Goal: Information Seeking & Learning: Learn about a topic

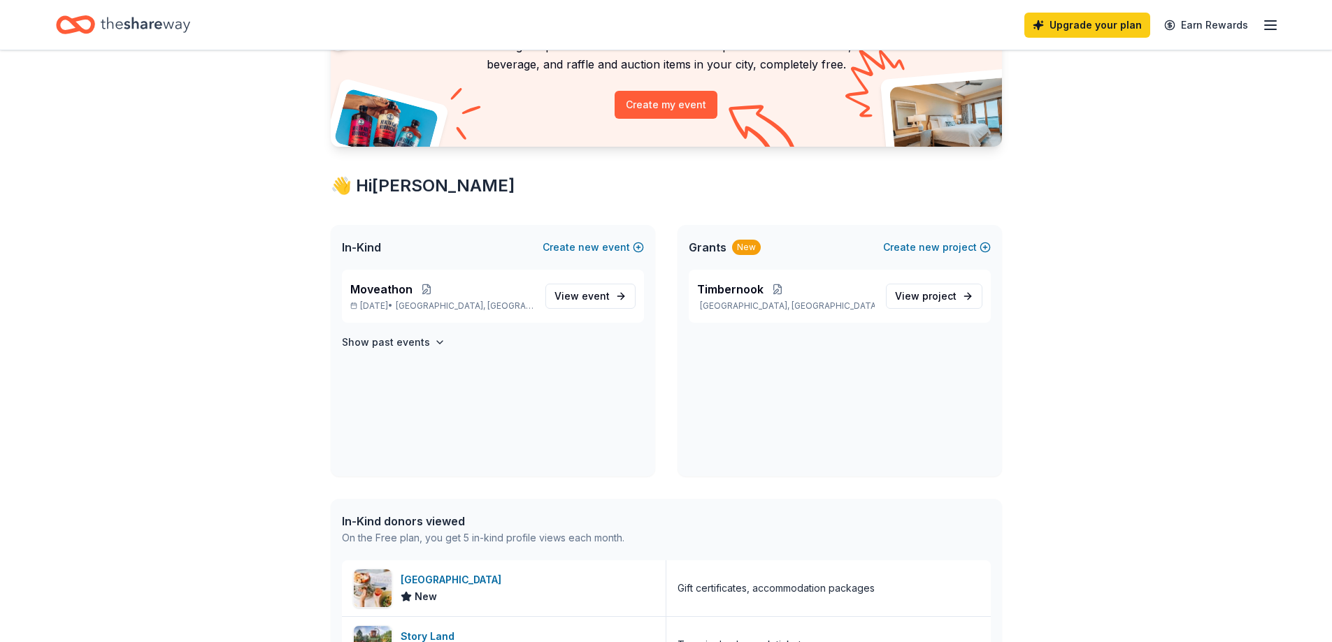
scroll to position [140, 0]
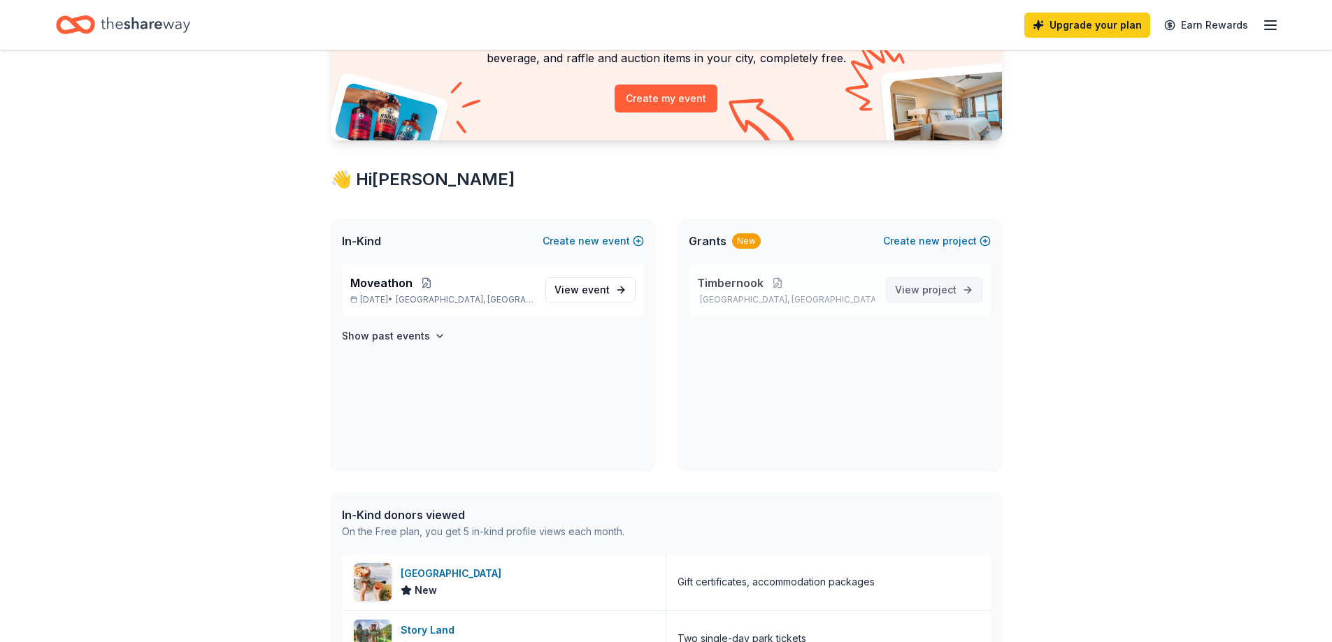
click at [917, 294] on span "View project" at bounding box center [926, 290] width 62 height 17
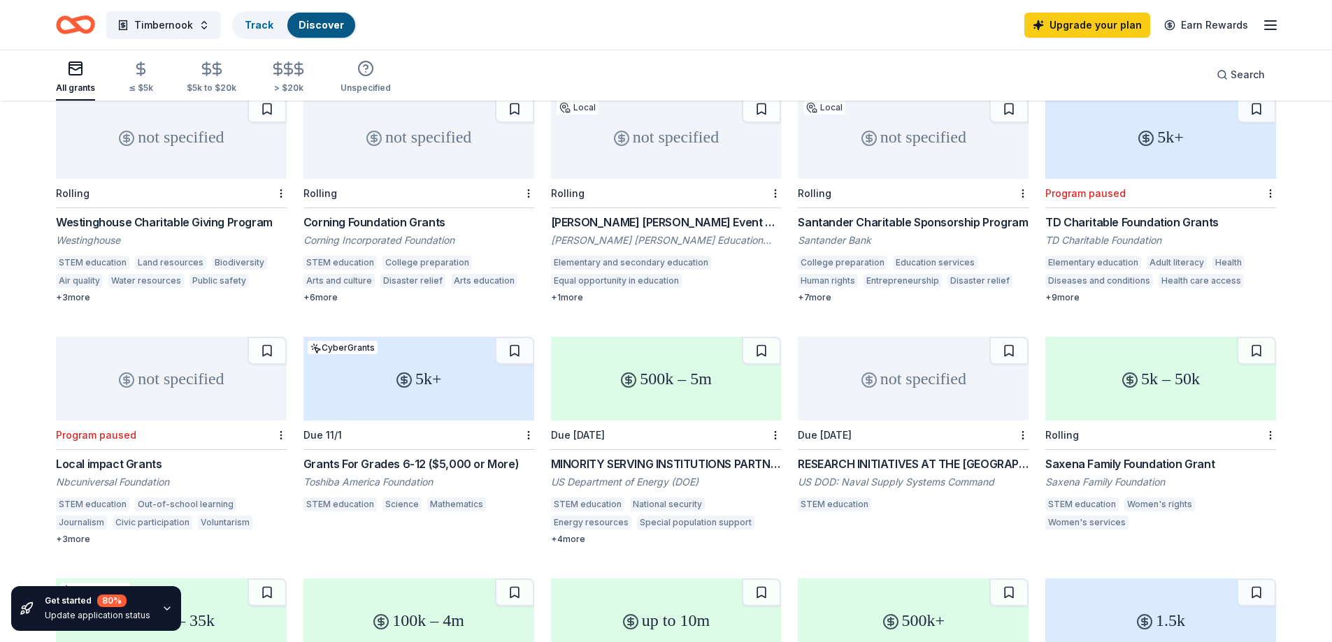
scroll to position [140, 0]
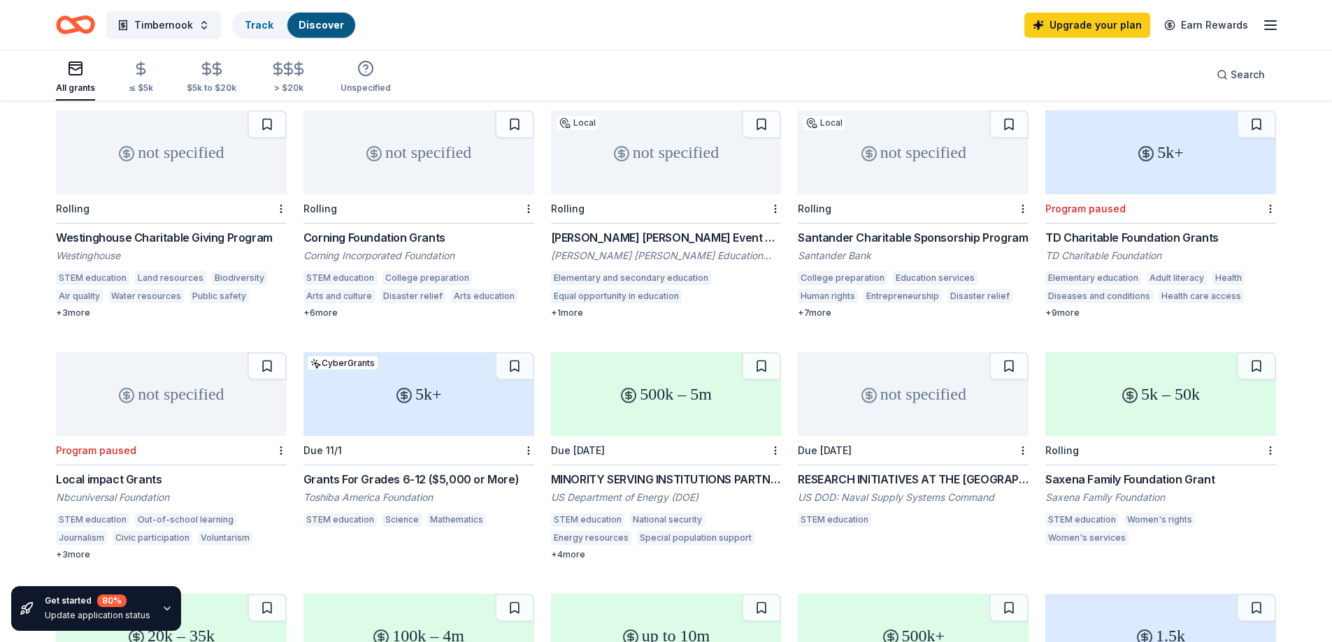
click at [78, 308] on div "+ 3 more" at bounding box center [171, 313] width 231 height 11
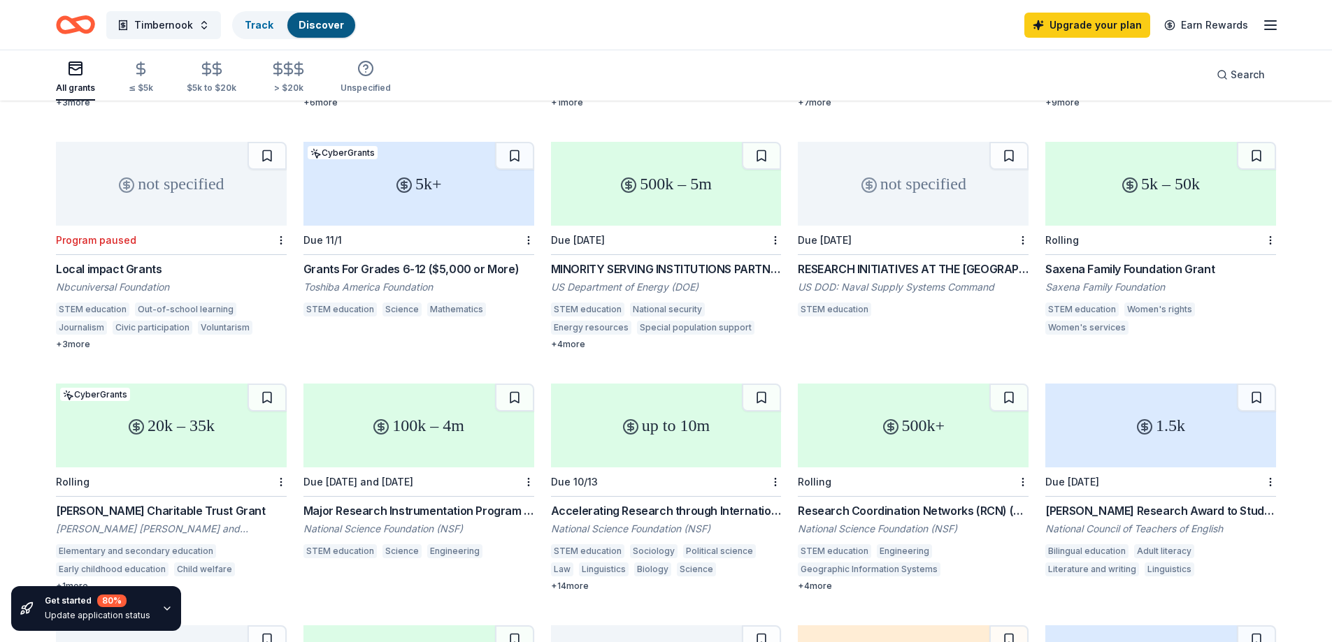
scroll to position [419, 0]
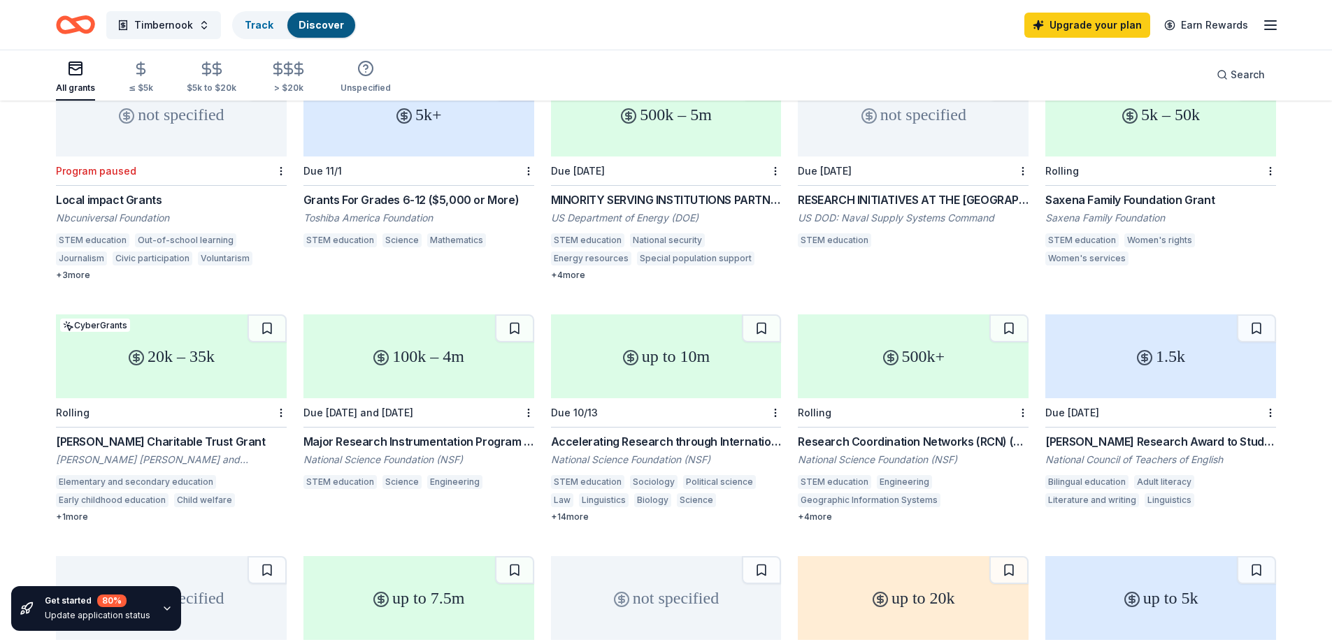
click at [154, 433] on div "McInnes Charitable Trust Grant" at bounding box center [171, 441] width 231 height 17
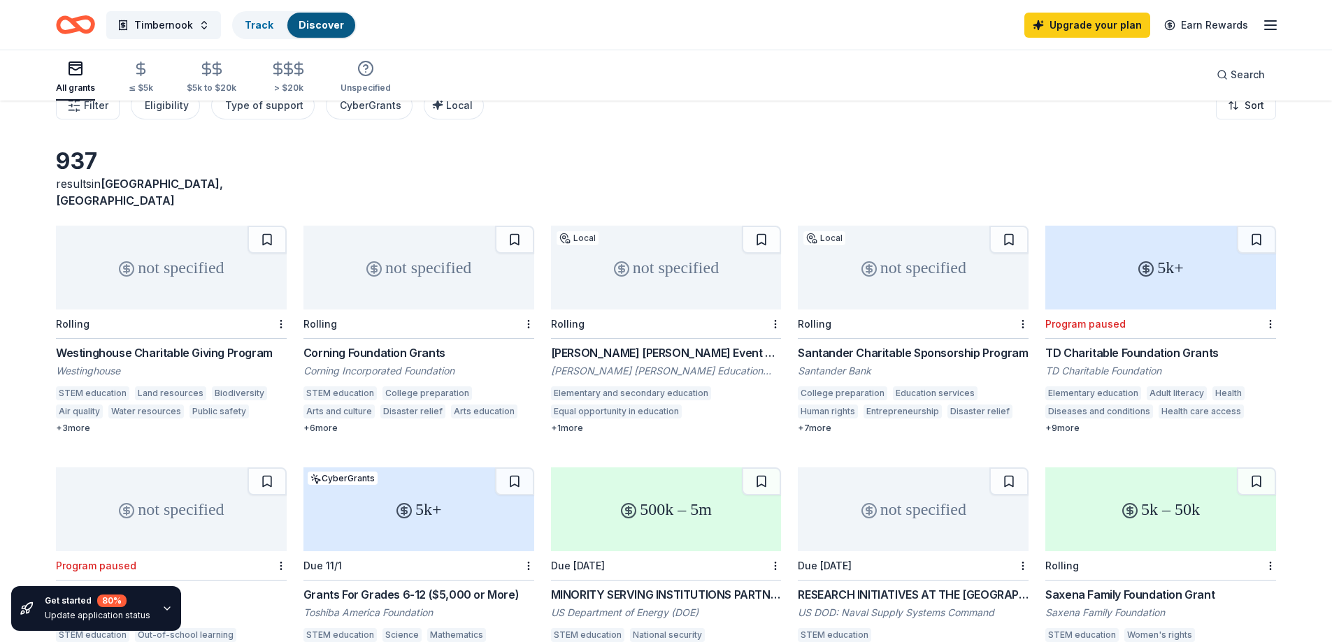
scroll to position [0, 0]
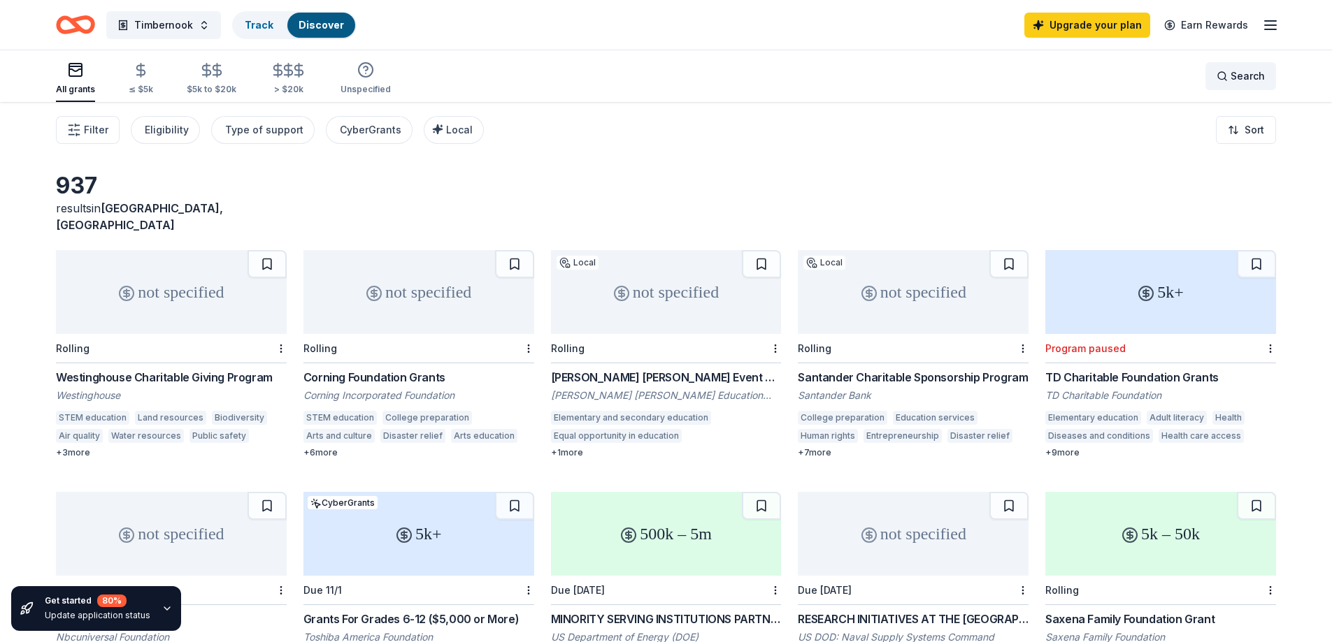
click at [1230, 74] on div "Search" at bounding box center [1240, 76] width 48 height 17
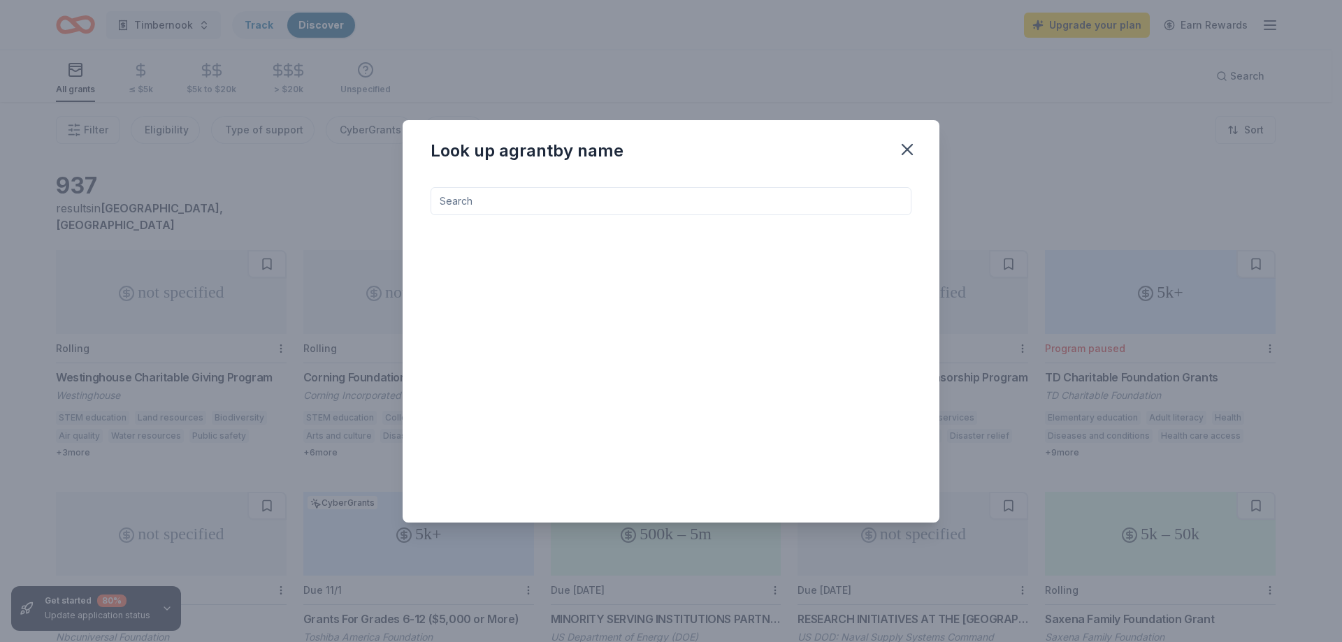
click at [633, 191] on input at bounding box center [671, 201] width 481 height 28
type input "new hampshire"
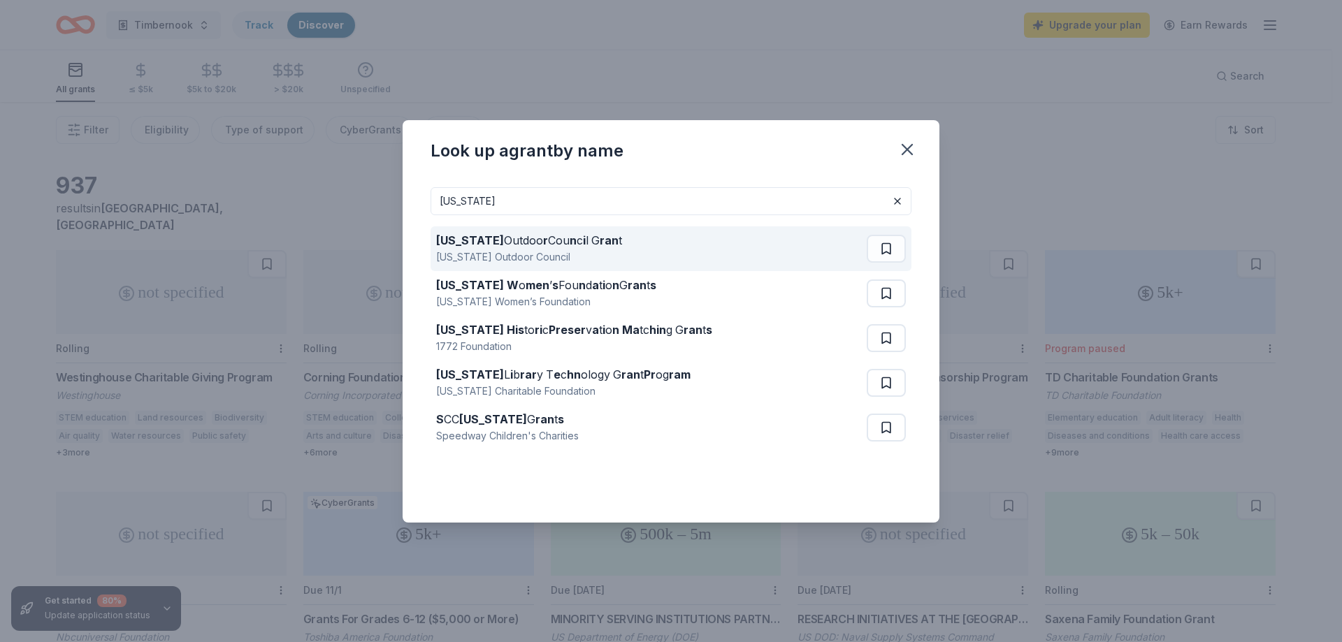
click at [600, 241] on div "New Hampshire Outdoo r Cou n c i l G ran t" at bounding box center [529, 240] width 186 height 17
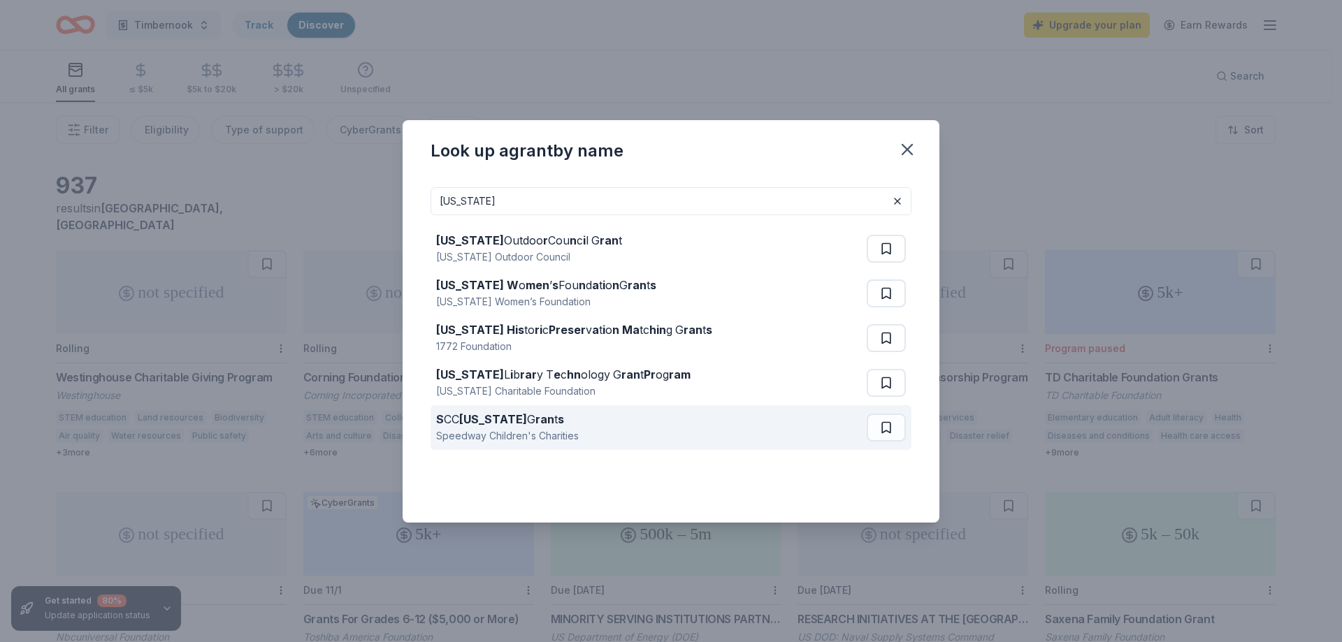
click at [501, 435] on div "Speedway Children's Charities" at bounding box center [507, 436] width 143 height 17
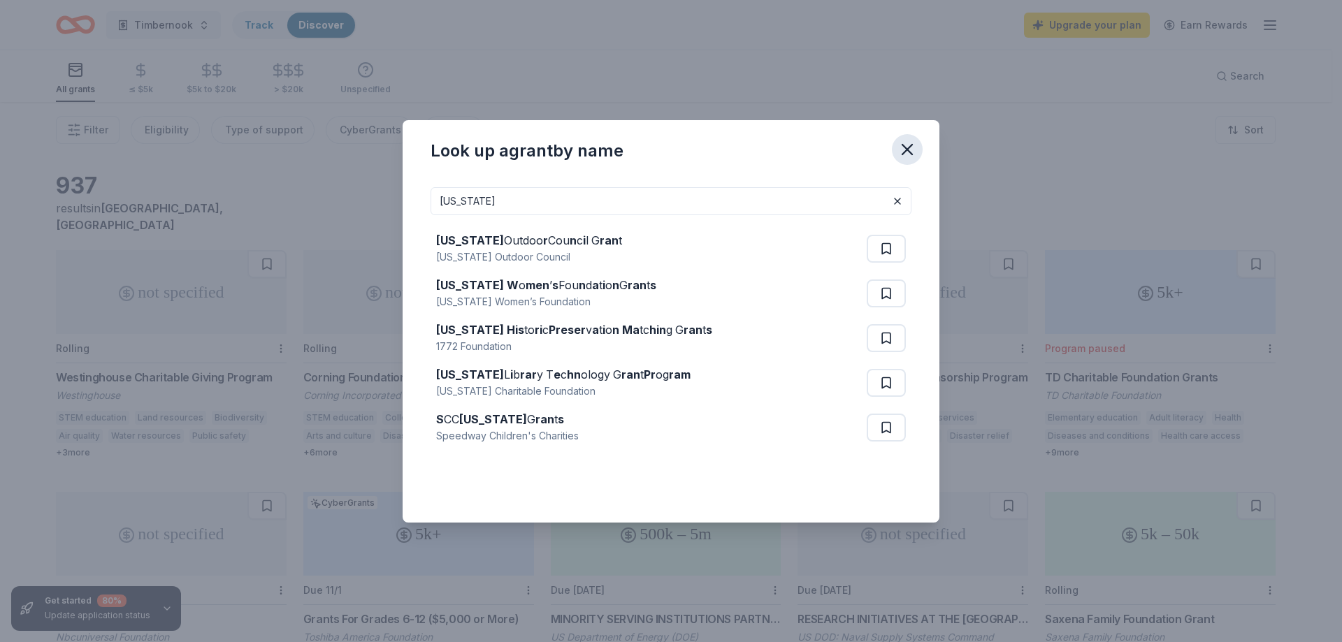
click at [900, 152] on icon "button" at bounding box center [908, 150] width 20 height 20
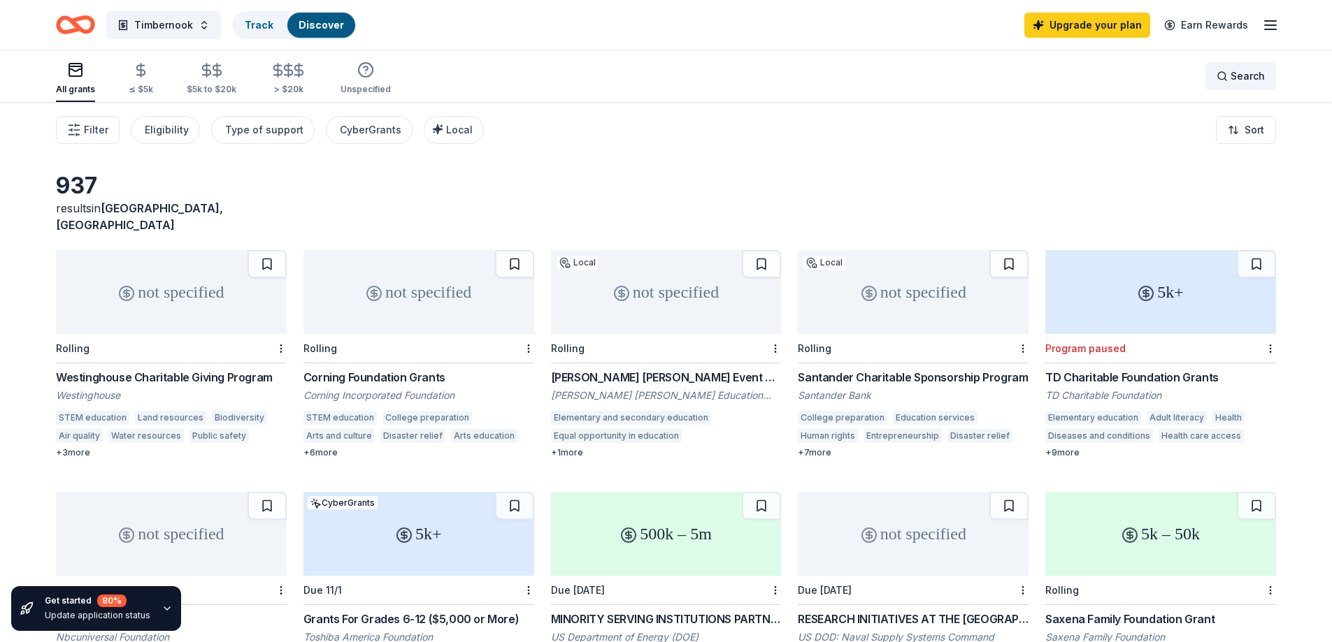
click at [1258, 80] on span "Search" at bounding box center [1247, 76] width 34 height 17
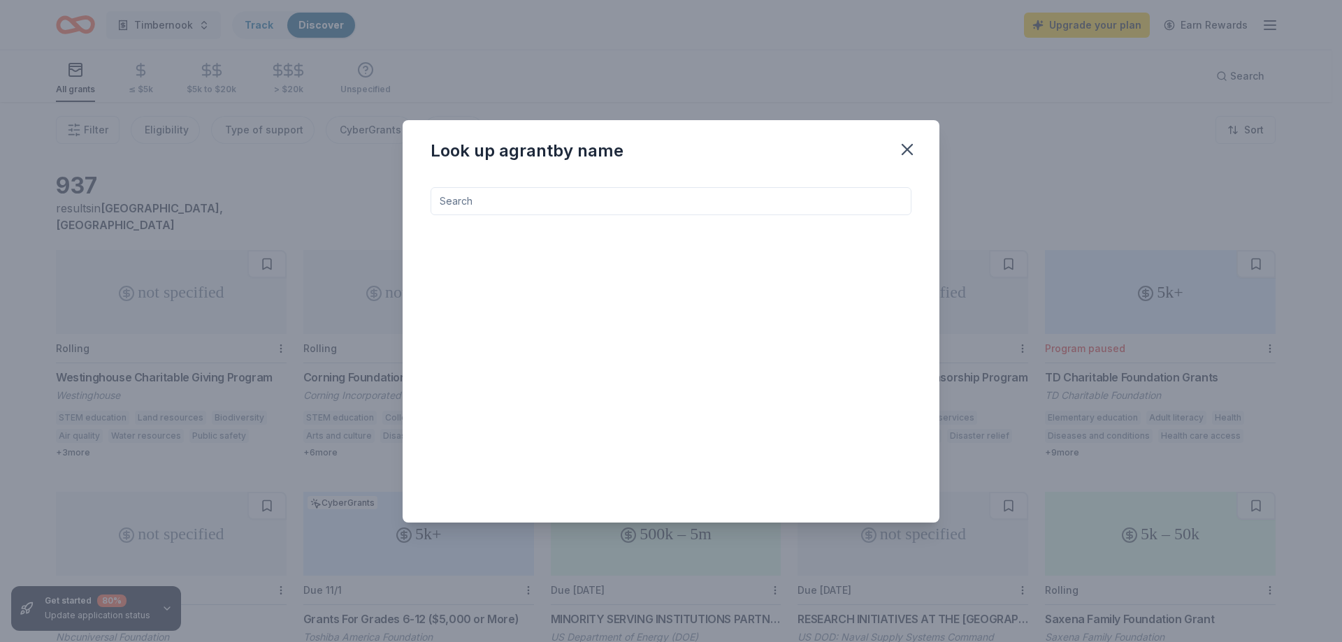
click at [695, 199] on input at bounding box center [671, 201] width 481 height 28
type input "r"
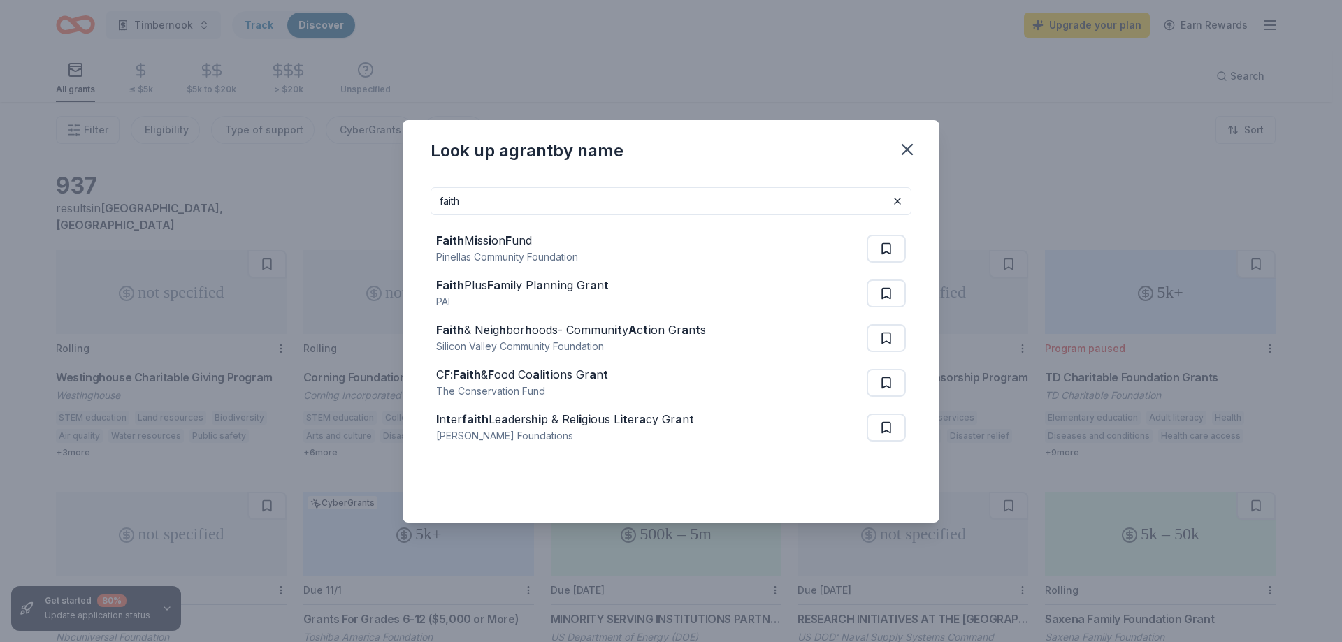
type input "faith"
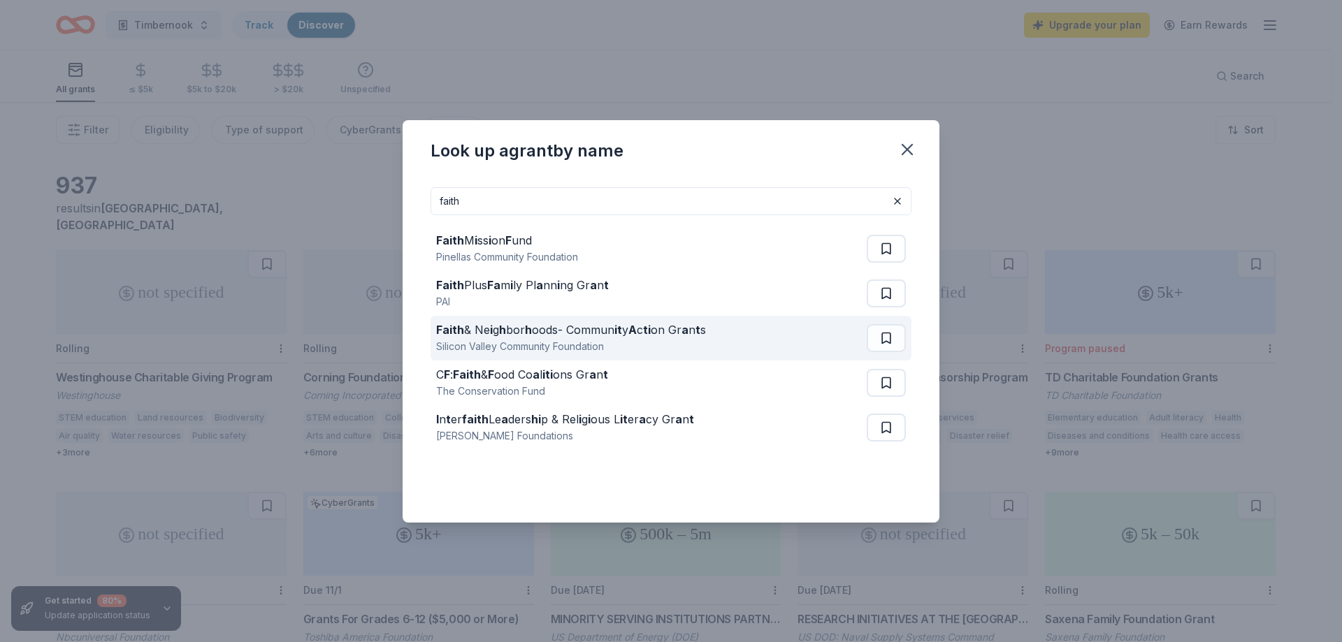
click at [524, 326] on div "Faith & Ne i g h bor h oods- Commun it y A c ti on Gr a n t s" at bounding box center [571, 330] width 270 height 17
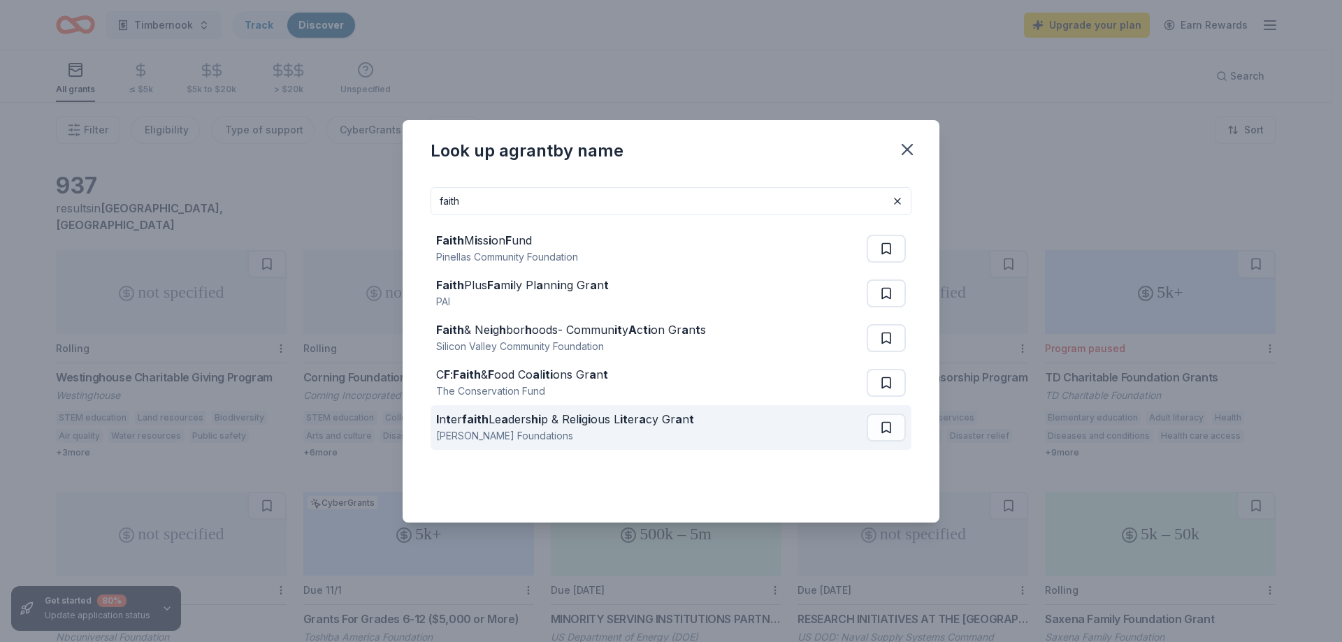
click at [479, 430] on div "[PERSON_NAME] Foundations" at bounding box center [565, 436] width 258 height 17
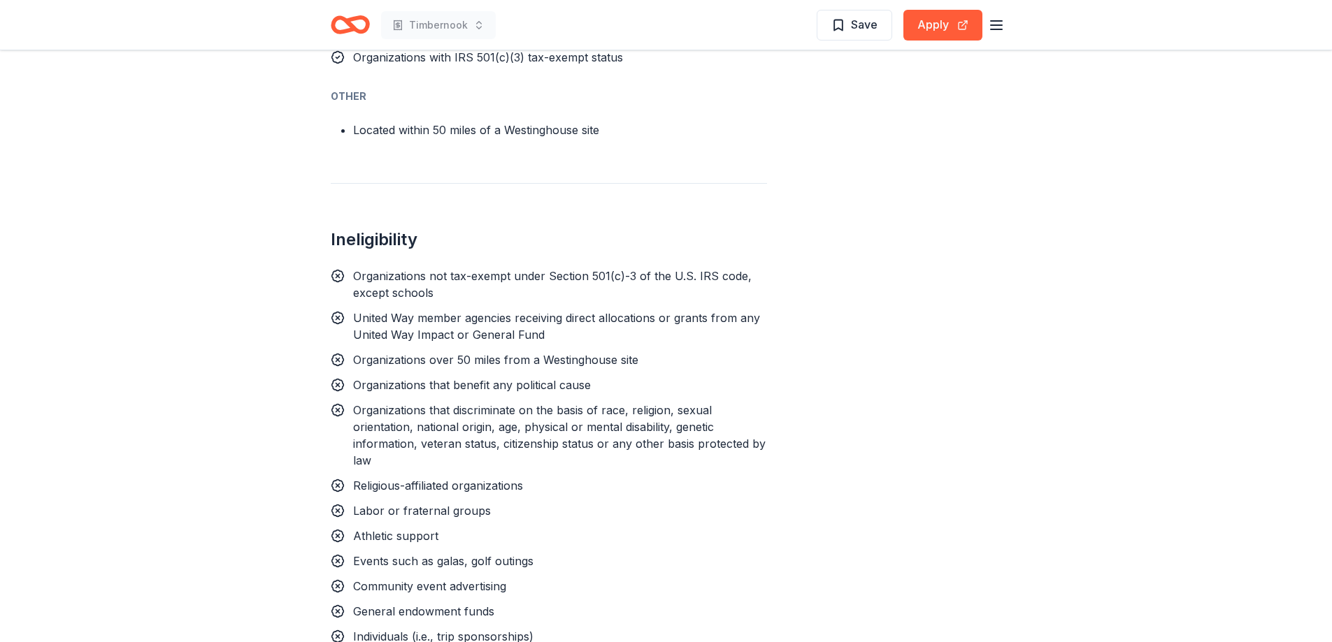
scroll to position [1118, 0]
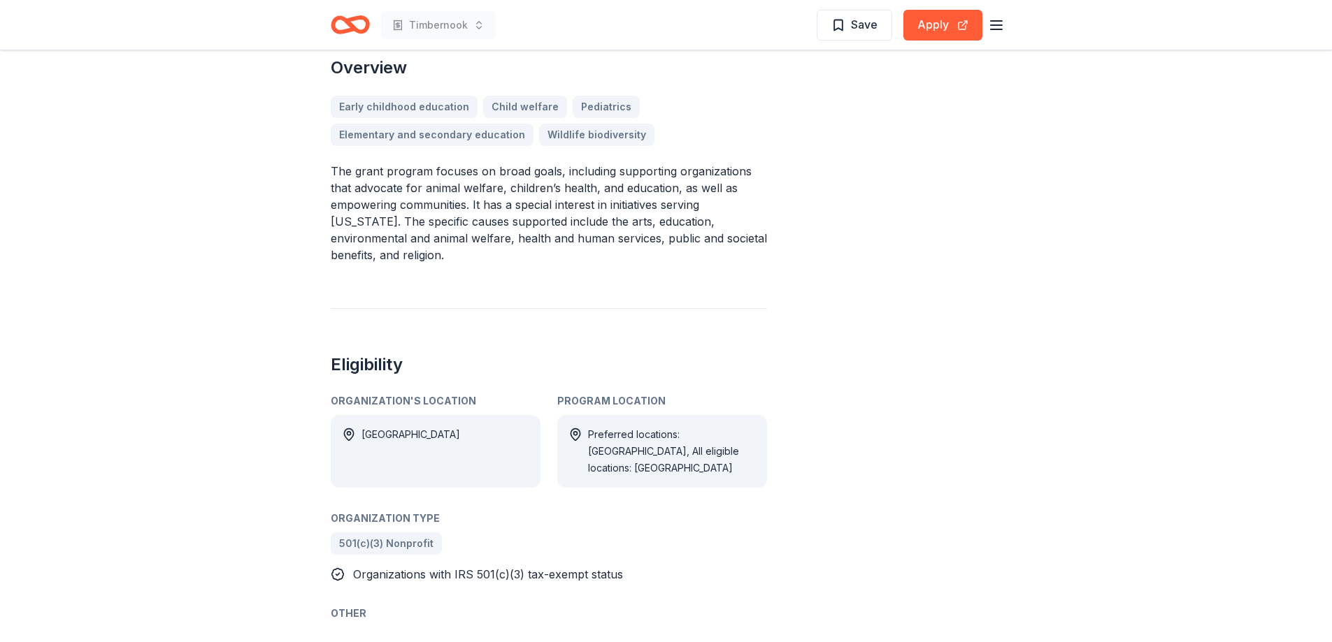
scroll to position [419, 0]
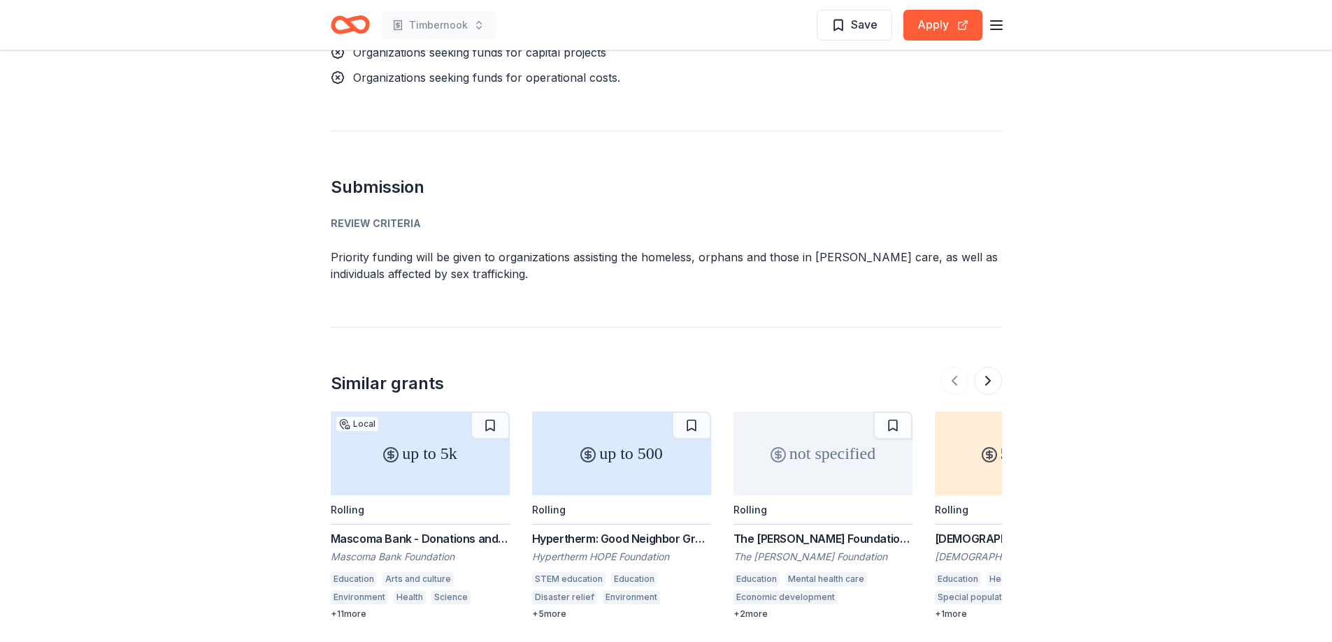
scroll to position [1188, 0]
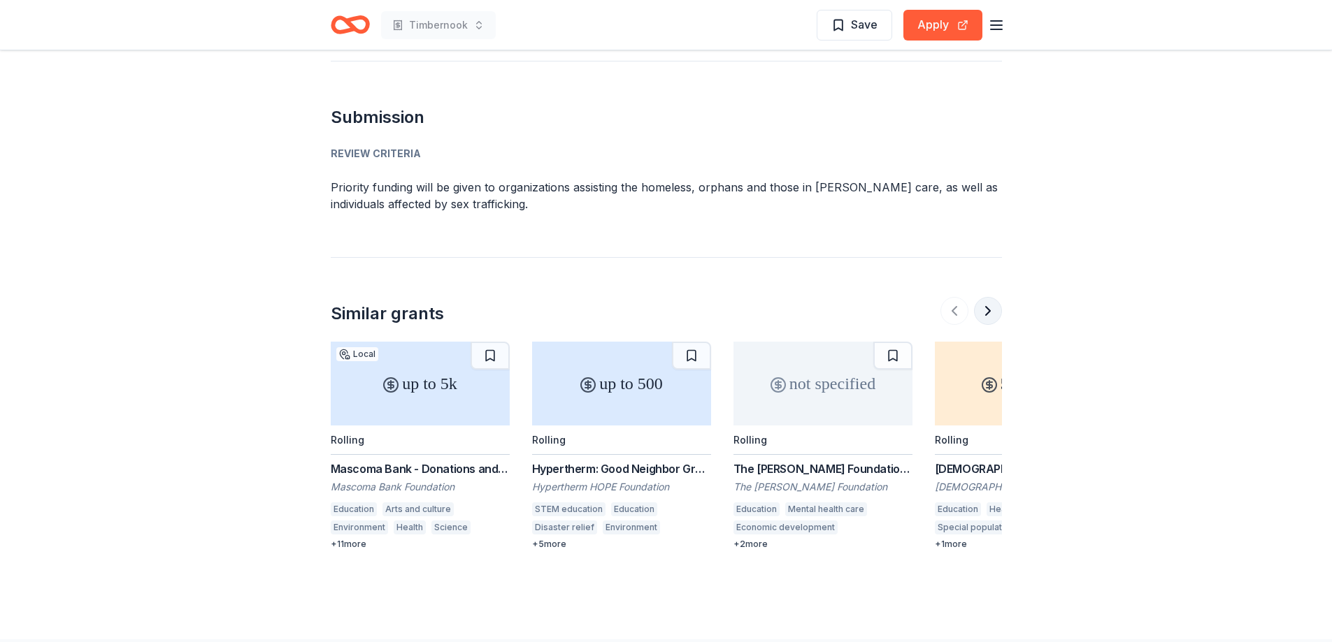
click at [987, 315] on button at bounding box center [988, 311] width 28 height 28
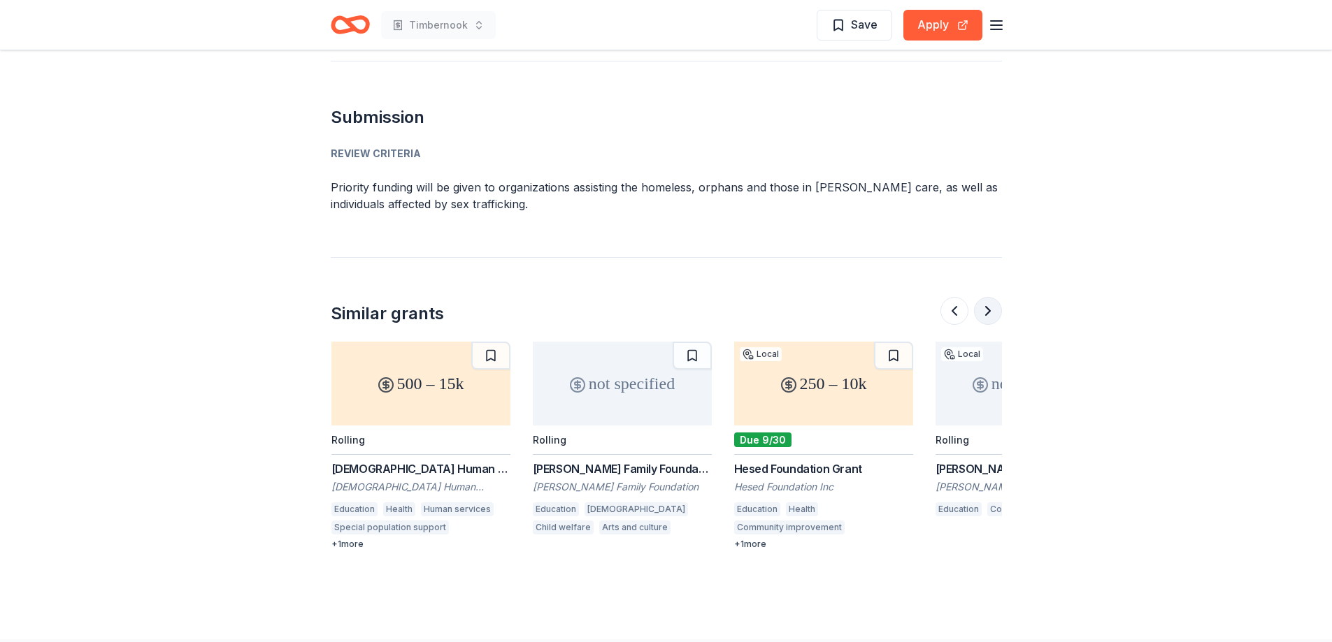
scroll to position [0, 604]
click at [553, 442] on div "Rolling" at bounding box center [549, 440] width 34 height 12
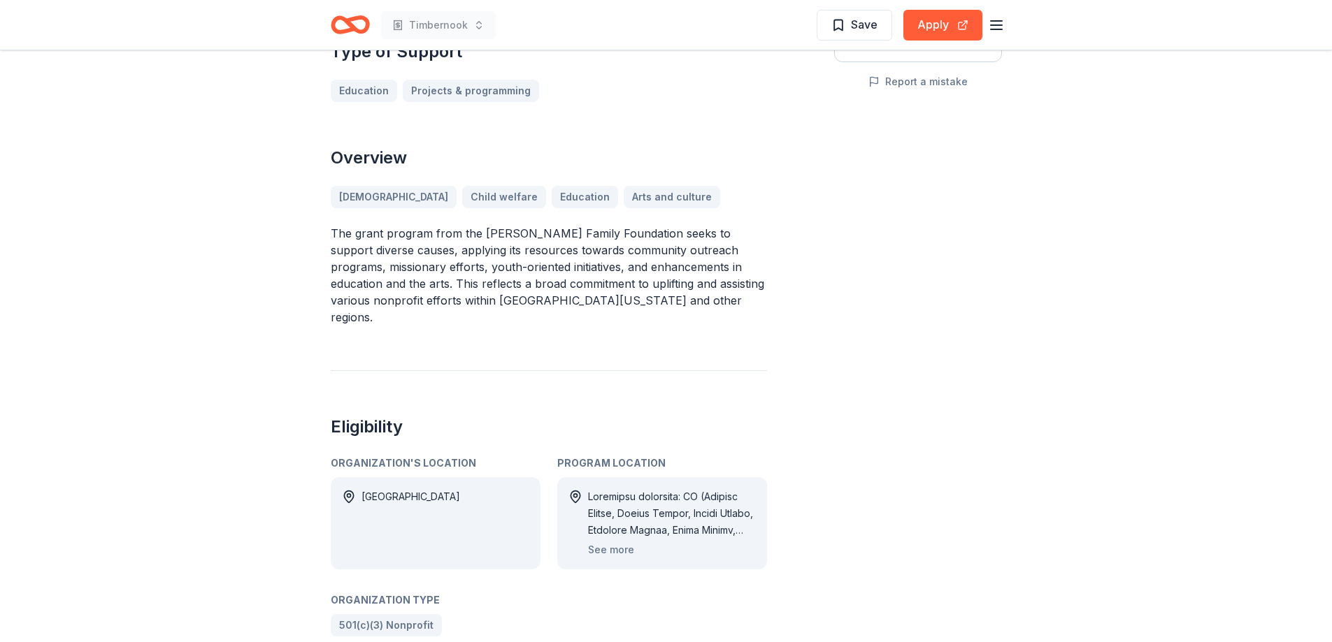
scroll to position [350, 0]
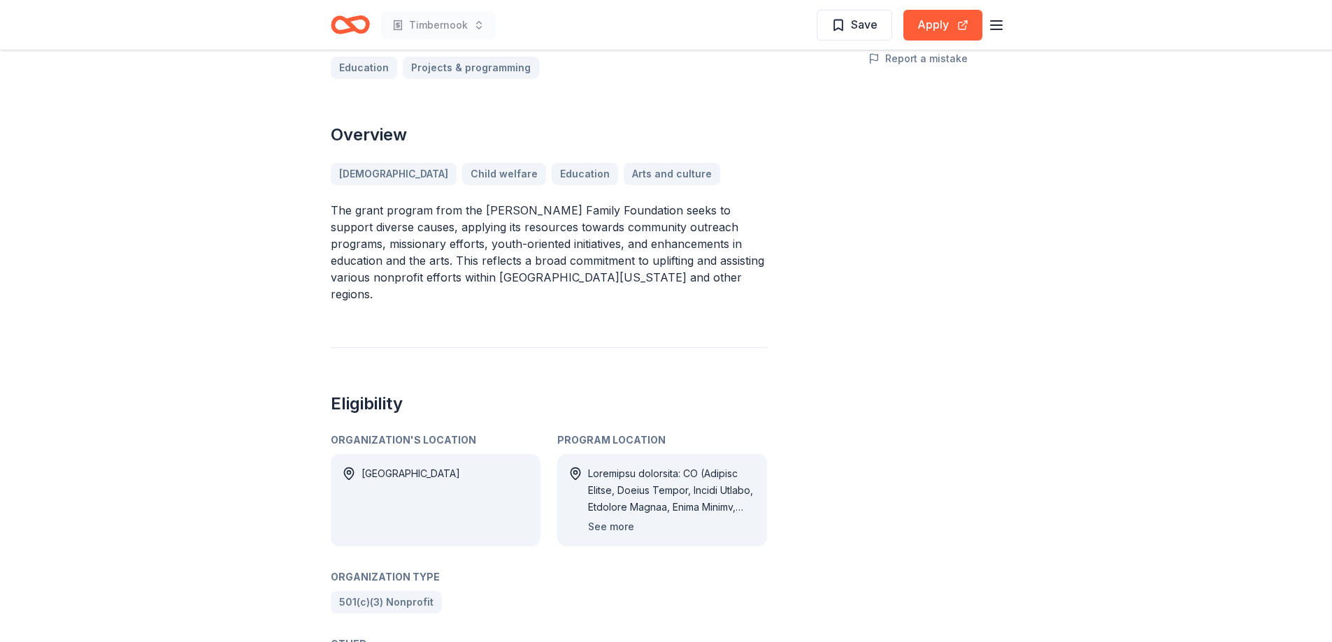
click at [622, 519] on button "See more" at bounding box center [611, 527] width 46 height 17
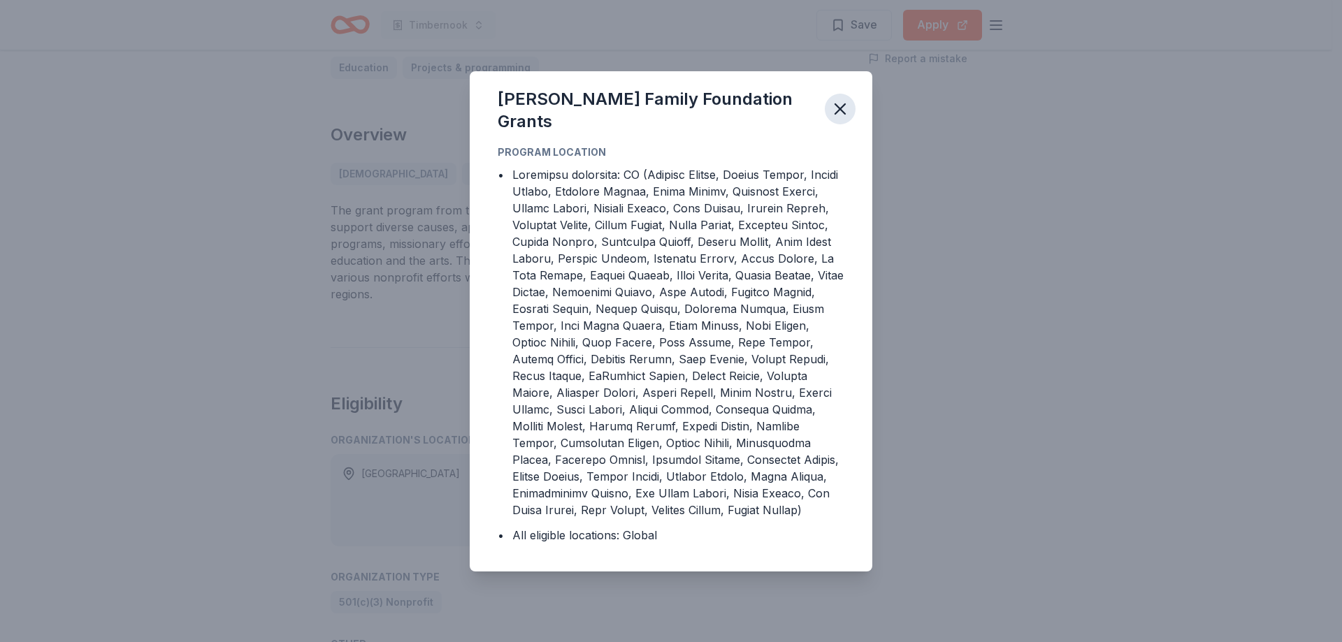
click at [848, 108] on icon "button" at bounding box center [840, 109] width 20 height 20
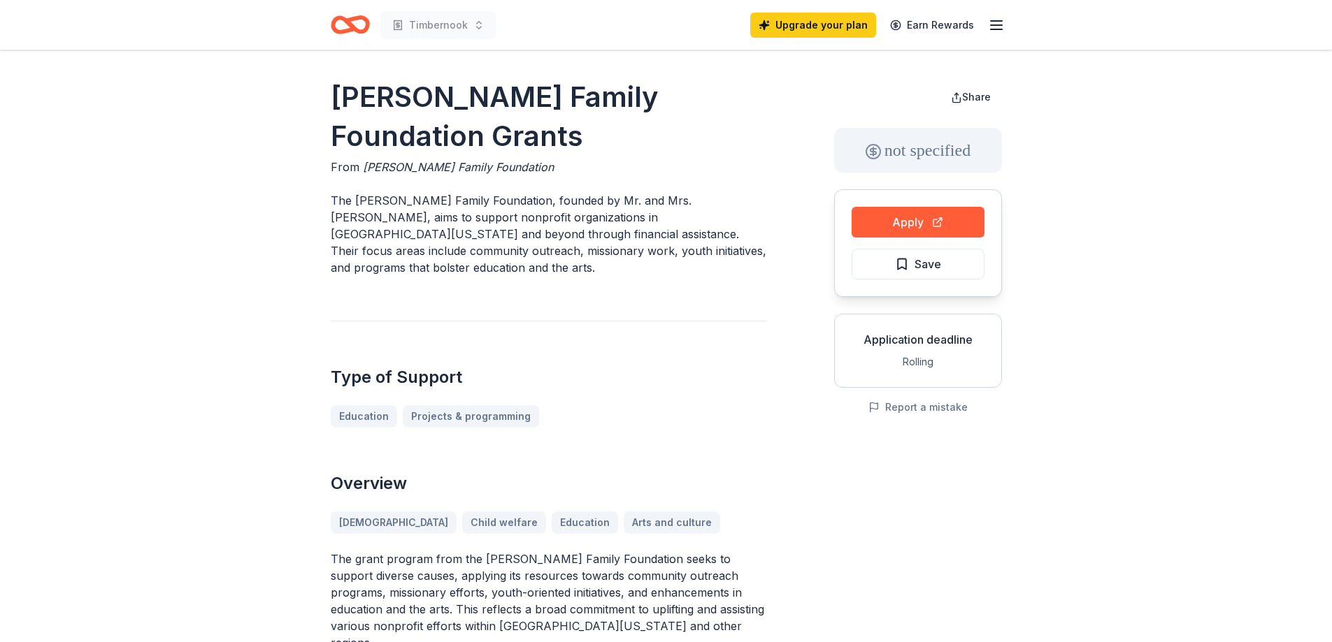
scroll to position [0, 0]
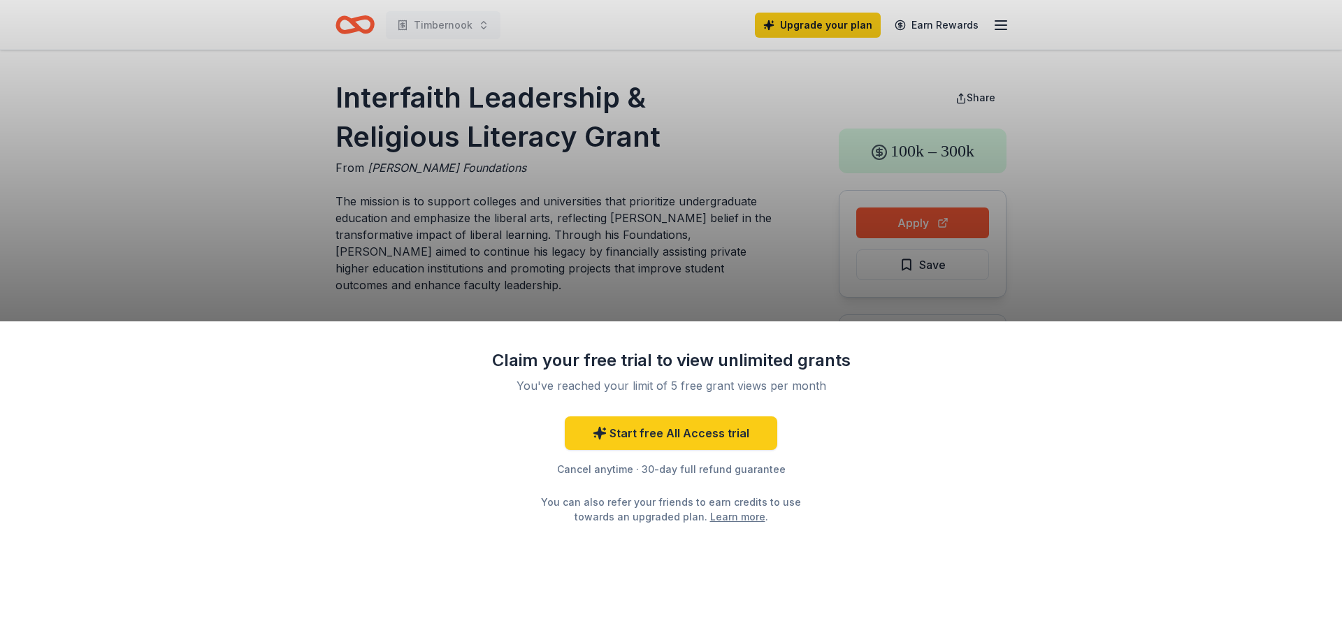
click at [700, 242] on div "Claim your free trial to view unlimited grants You've reached your limit of 5 f…" at bounding box center [671, 321] width 1342 height 642
